Goal: Information Seeking & Learning: Learn about a topic

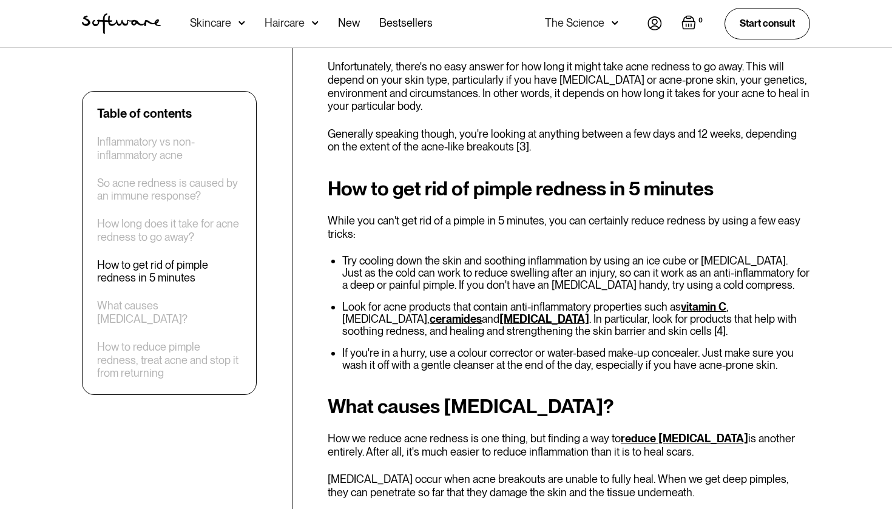
scroll to position [1141, 0]
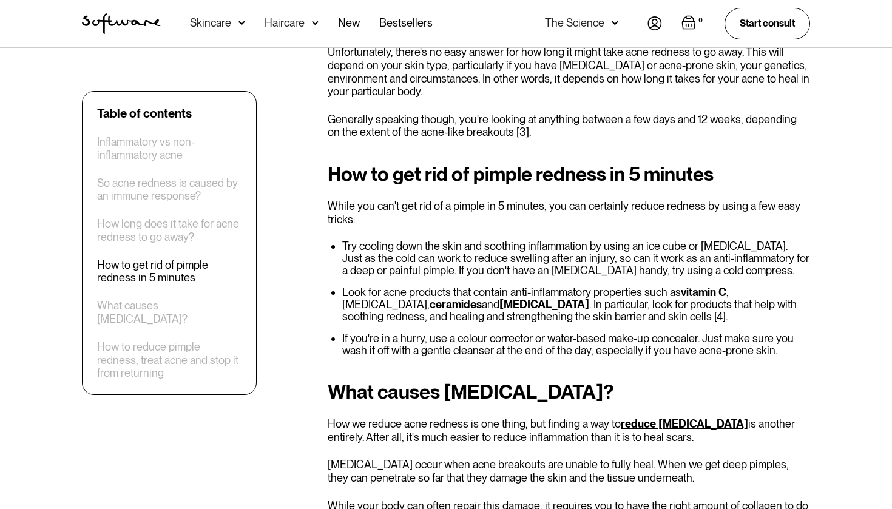
click at [430, 298] on link "ceramides" at bounding box center [456, 304] width 52 height 13
click at [500, 298] on link "niacinamide" at bounding box center [545, 304] width 90 height 13
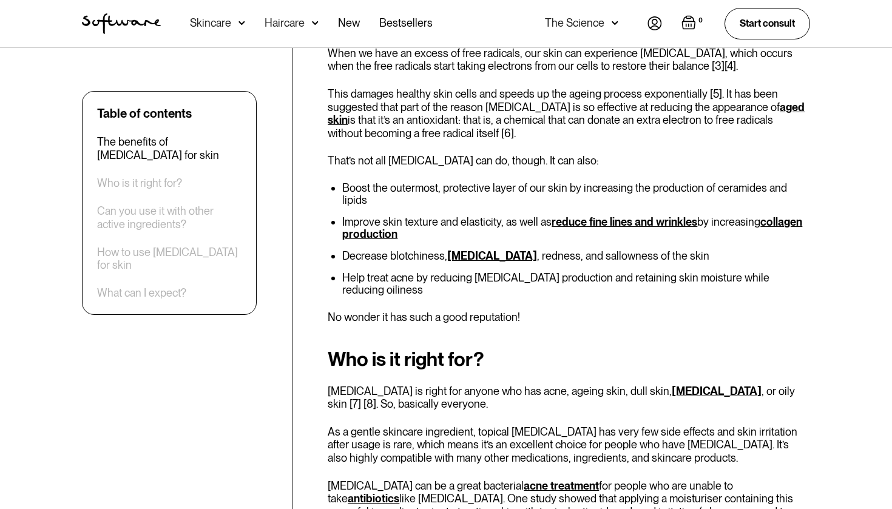
scroll to position [606, 0]
